Goal: Task Accomplishment & Management: Use online tool/utility

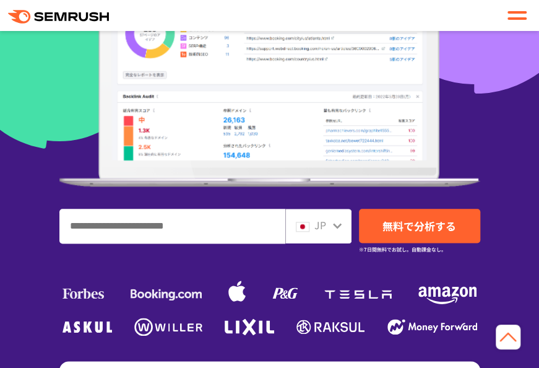
click at [192, 230] on input "ドメイン、キーワードまたはURLを入力してください" at bounding box center [172, 225] width 225 height 33
type input "****"
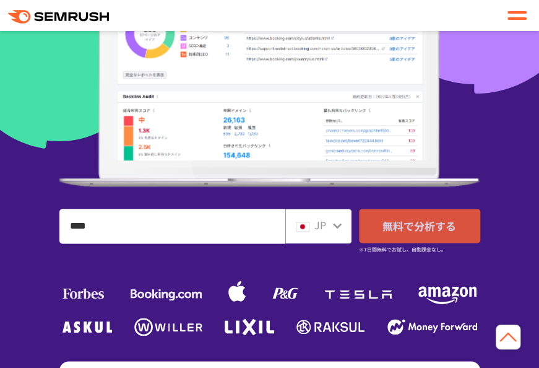
click at [413, 223] on span "無料で分析する" at bounding box center [420, 225] width 74 height 15
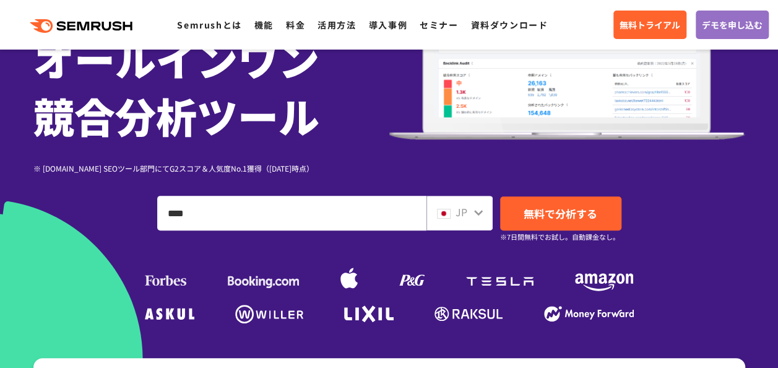
scroll to position [186, 0]
